Goal: Information Seeking & Learning: Learn about a topic

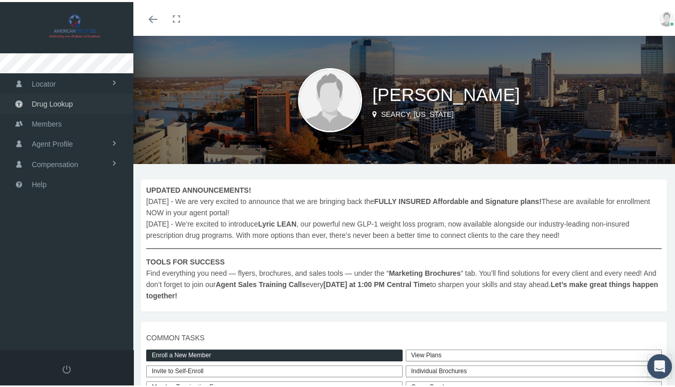
click at [61, 102] on span "Drug Lookup" at bounding box center [52, 102] width 41 height 20
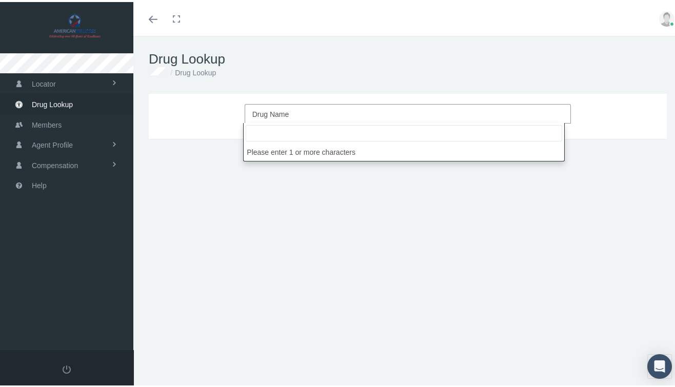
click at [279, 104] on span "Drug Name" at bounding box center [408, 112] width 327 height 20
type input "prolate"
select select "Prolate"
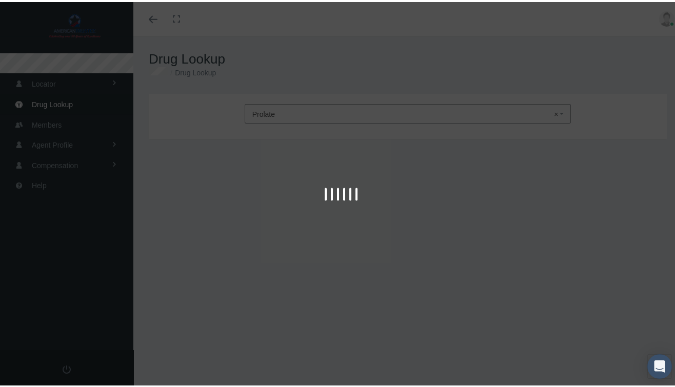
type input "30"
select select "Tablet"
select select "10-300 MG"
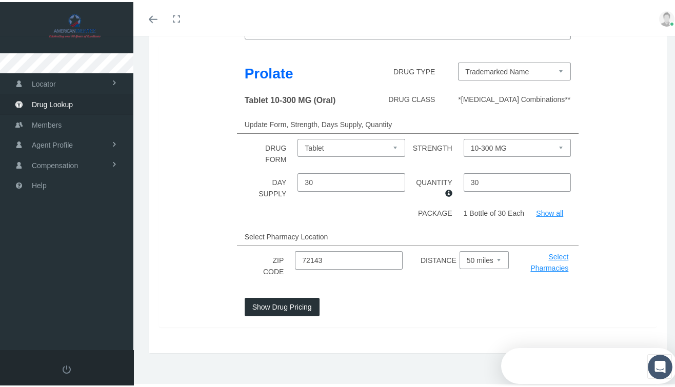
scroll to position [79, 0]
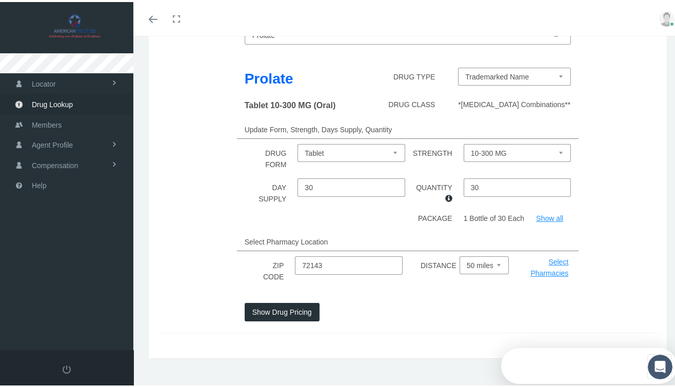
click at [287, 309] on button "Show Drug Pricing" at bounding box center [282, 310] width 75 height 18
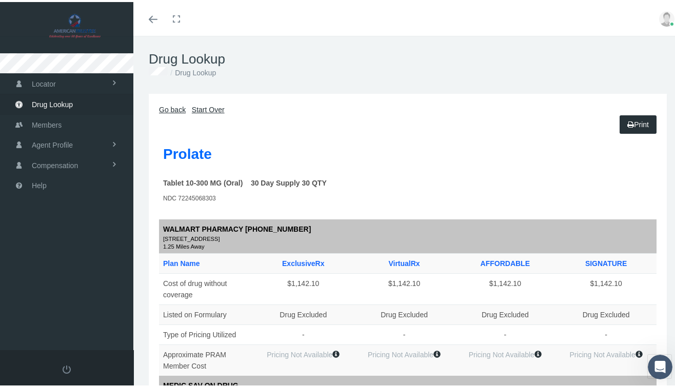
scroll to position [0, 0]
click at [73, 82] on link "Locator" at bounding box center [66, 81] width 133 height 20
click at [80, 179] on link "Agent Profile" at bounding box center [66, 185] width 133 height 20
click at [43, 168] on span "View" at bounding box center [37, 165] width 15 height 17
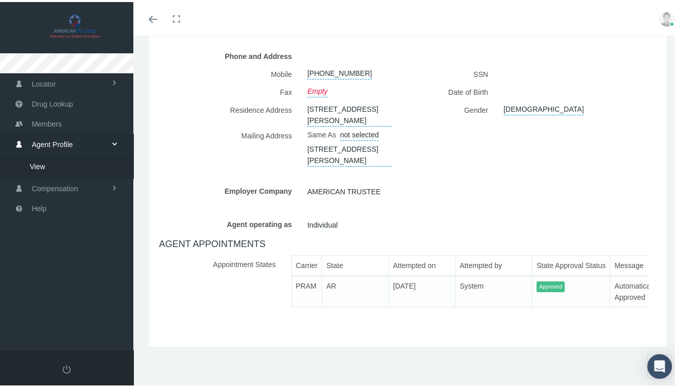
scroll to position [207, 0]
click at [53, 190] on span "Compensation" at bounding box center [55, 187] width 46 height 20
click at [61, 187] on span "Compensation Summary" at bounding box center [69, 185] width 79 height 17
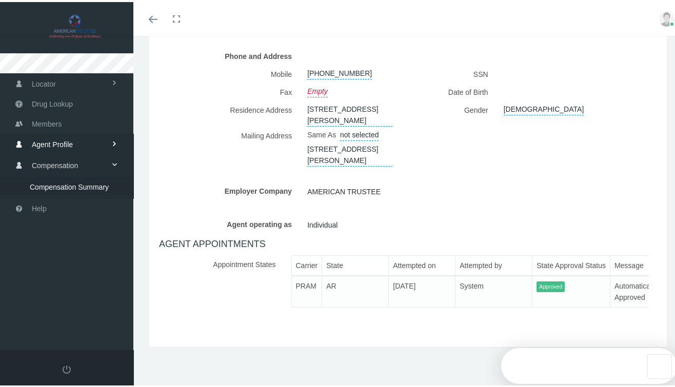
click at [77, 187] on span "Compensation Summary" at bounding box center [69, 185] width 79 height 17
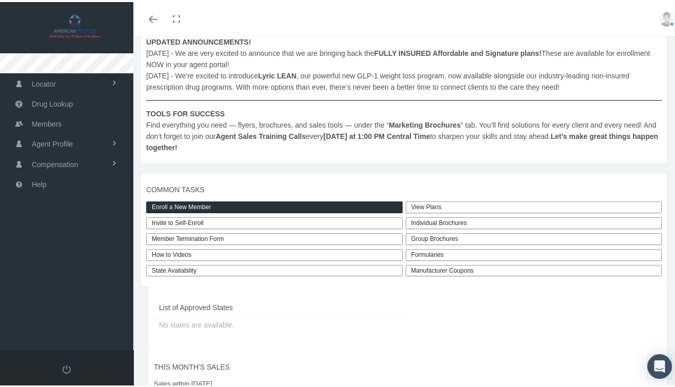
scroll to position [153, 0]
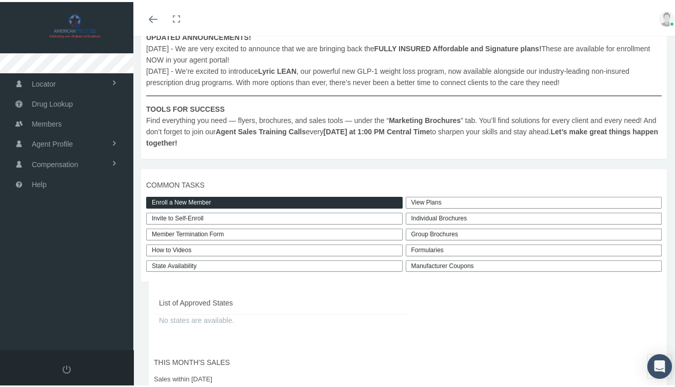
click at [447, 247] on div "Formularies" at bounding box center [534, 249] width 257 height 12
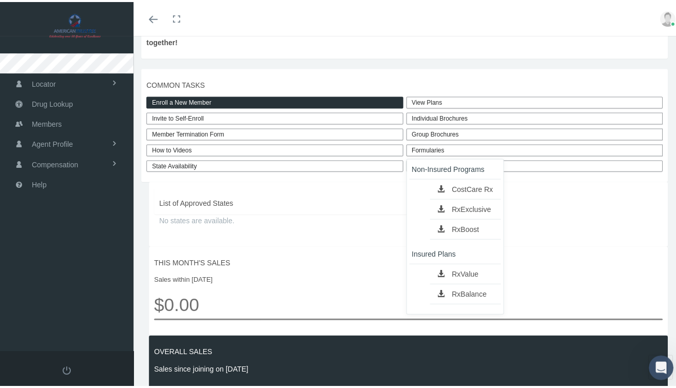
scroll to position [252, 0]
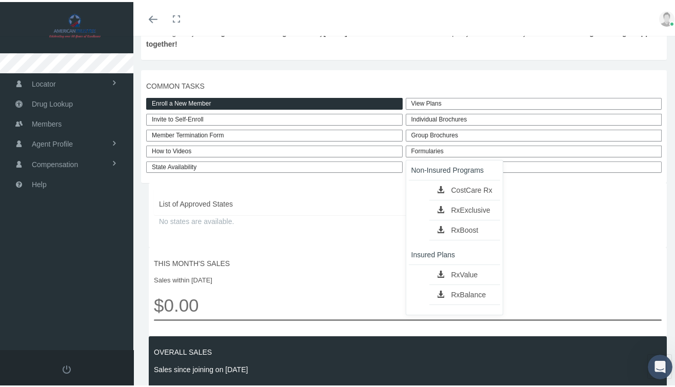
click at [457, 269] on link "RxValue" at bounding box center [465, 273] width 71 height 14
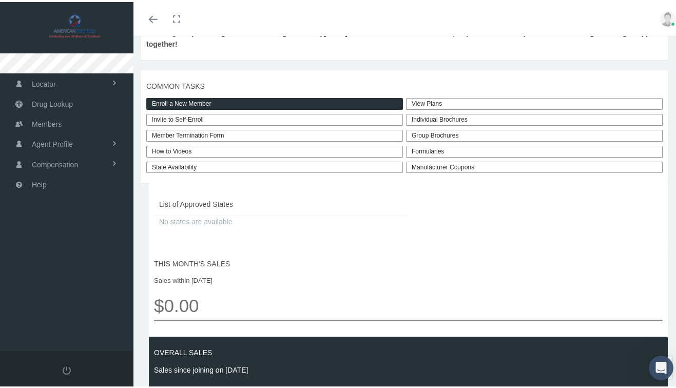
click at [431, 99] on link "View Plans" at bounding box center [534, 102] width 257 height 12
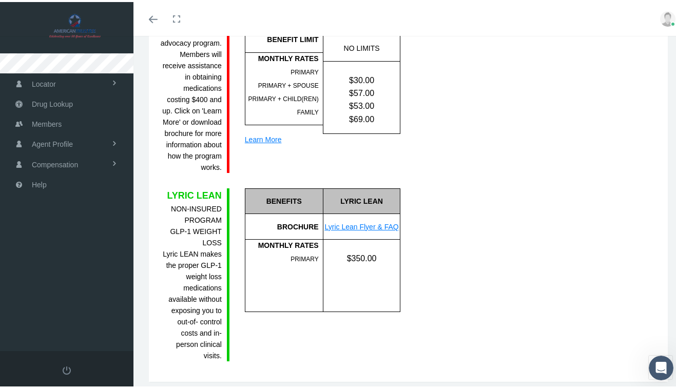
scroll to position [1445, 0]
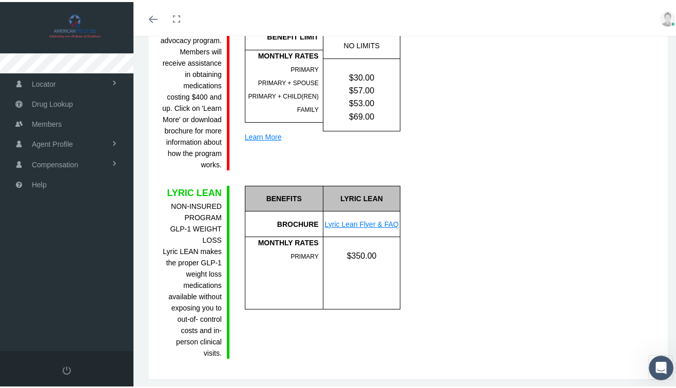
click at [374, 226] on link "Lyric Lean Flyer & FAQ" at bounding box center [361, 222] width 74 height 8
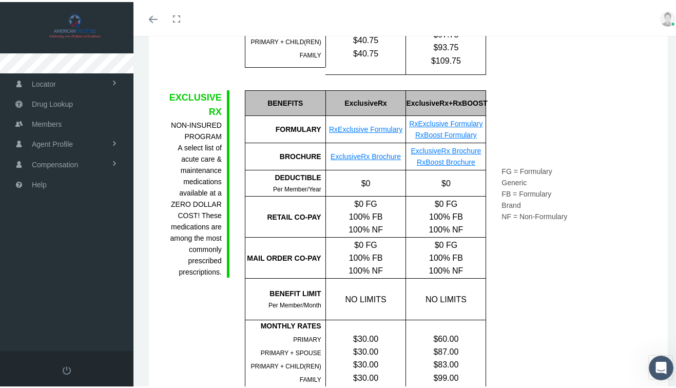
scroll to position [226, 0]
